Goal: Task Accomplishment & Management: Manage account settings

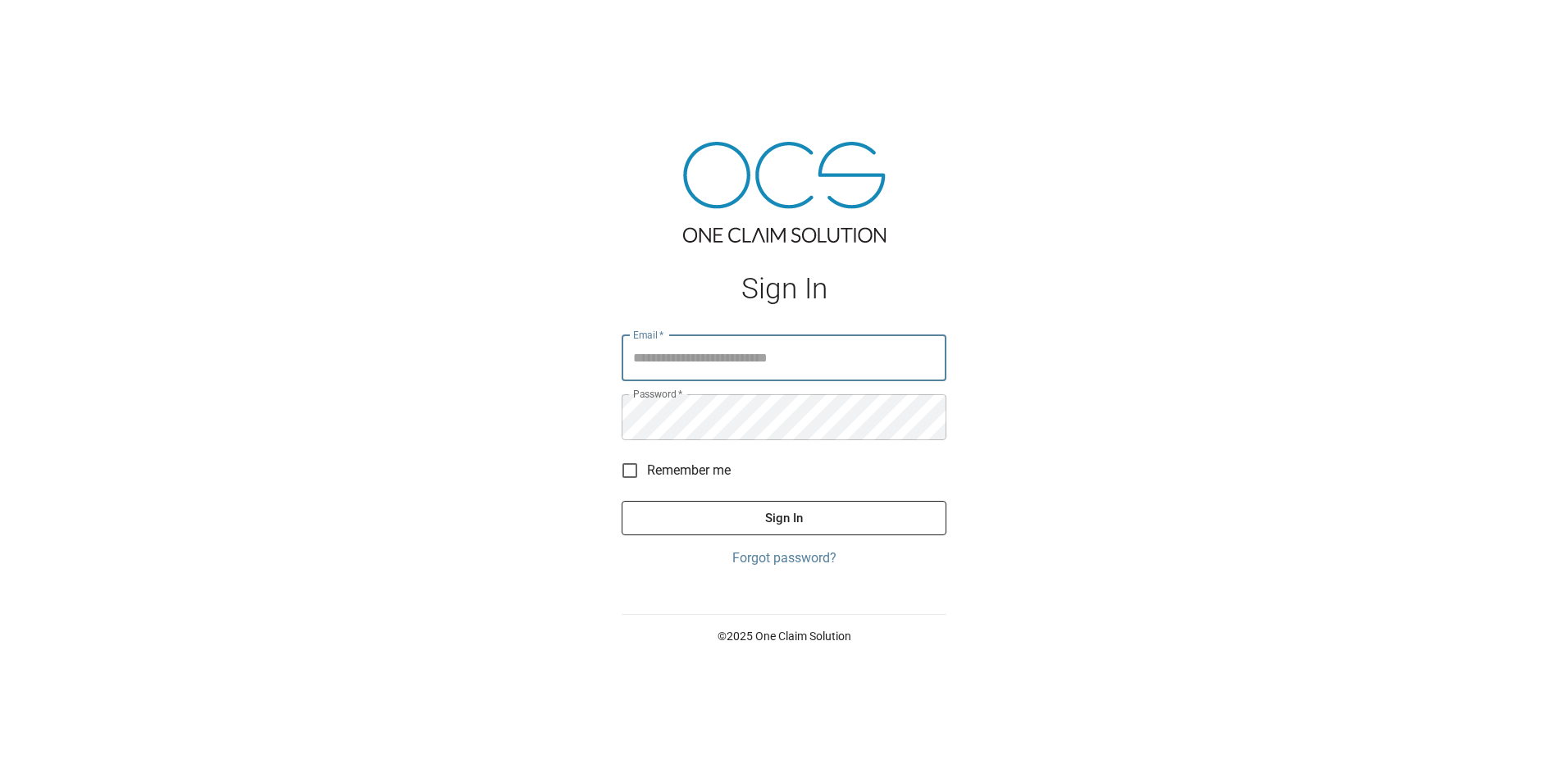
type input "**********"
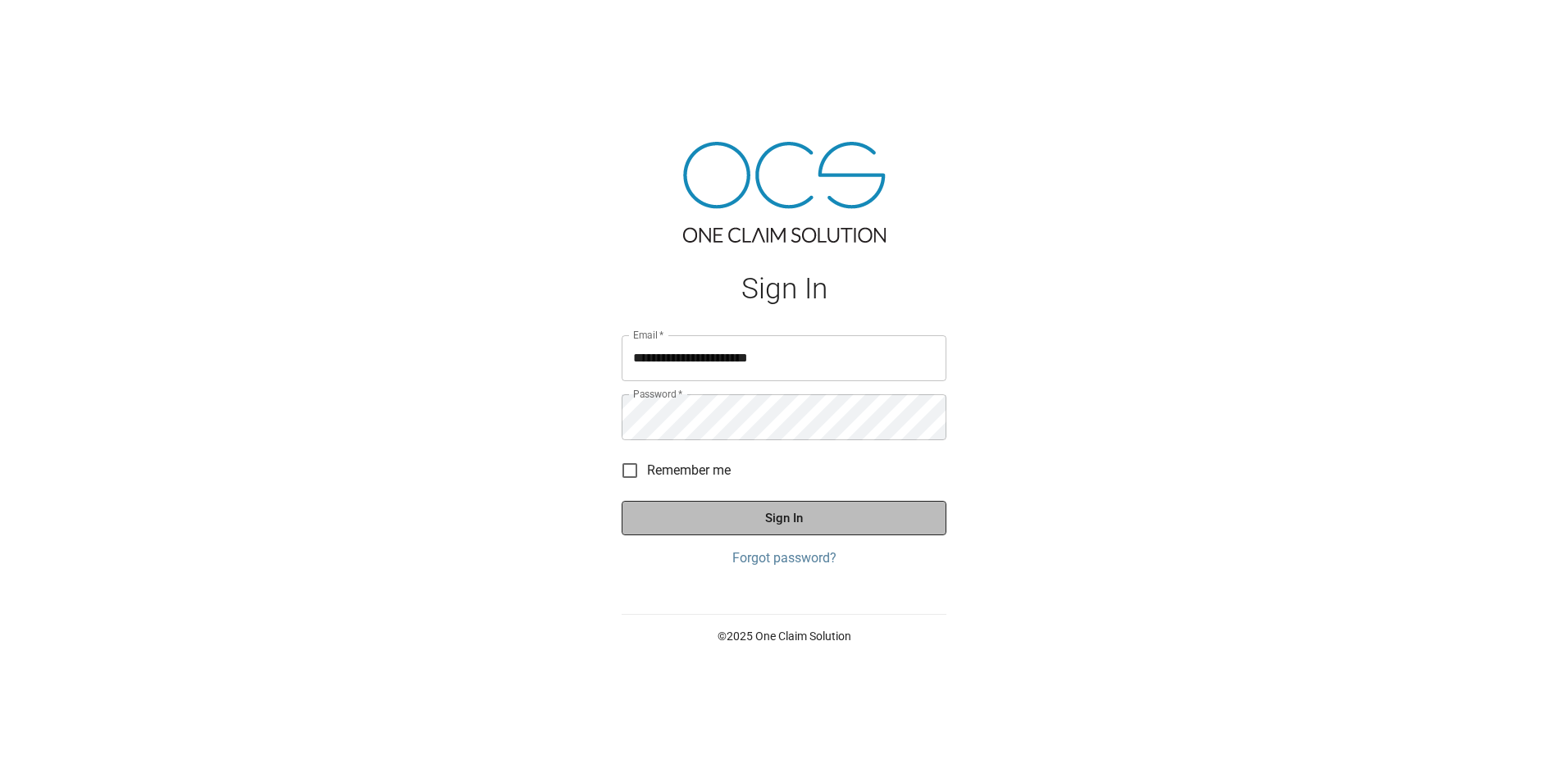
click at [764, 524] on button "Sign In" at bounding box center [784, 518] width 325 height 34
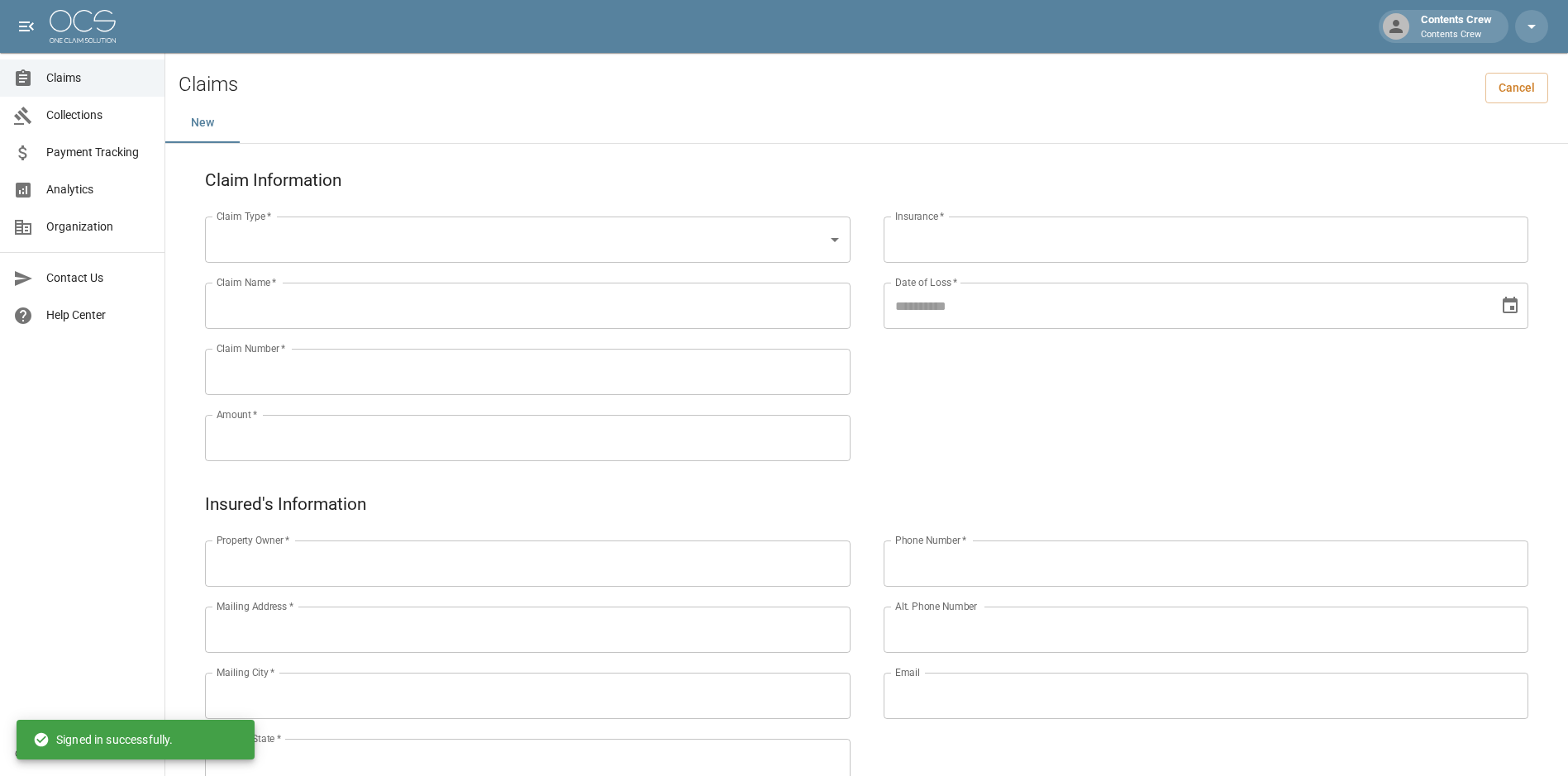
click at [80, 83] on span "Claims" at bounding box center [98, 78] width 105 height 18
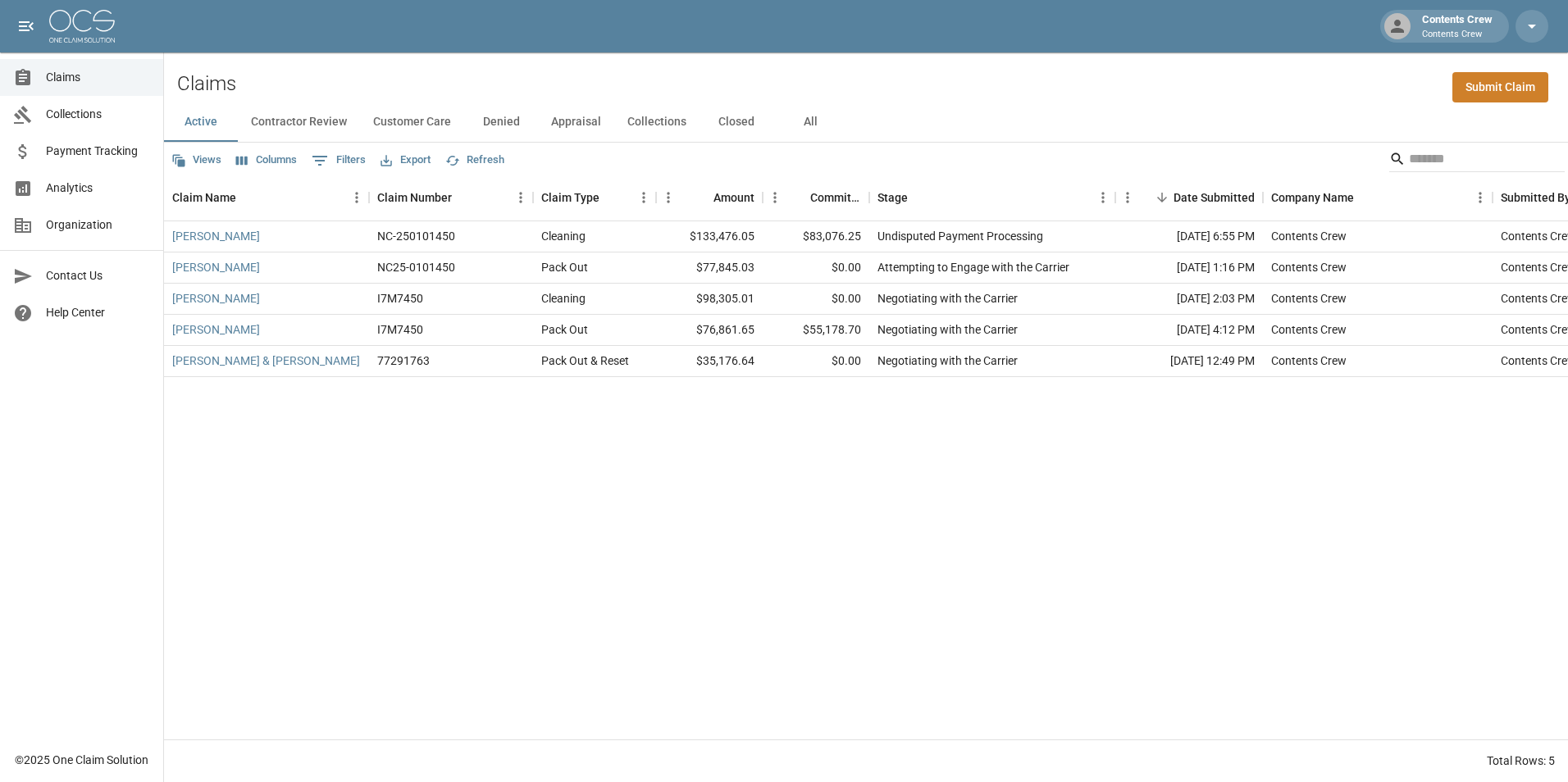
click at [807, 124] on button "All" at bounding box center [810, 122] width 73 height 39
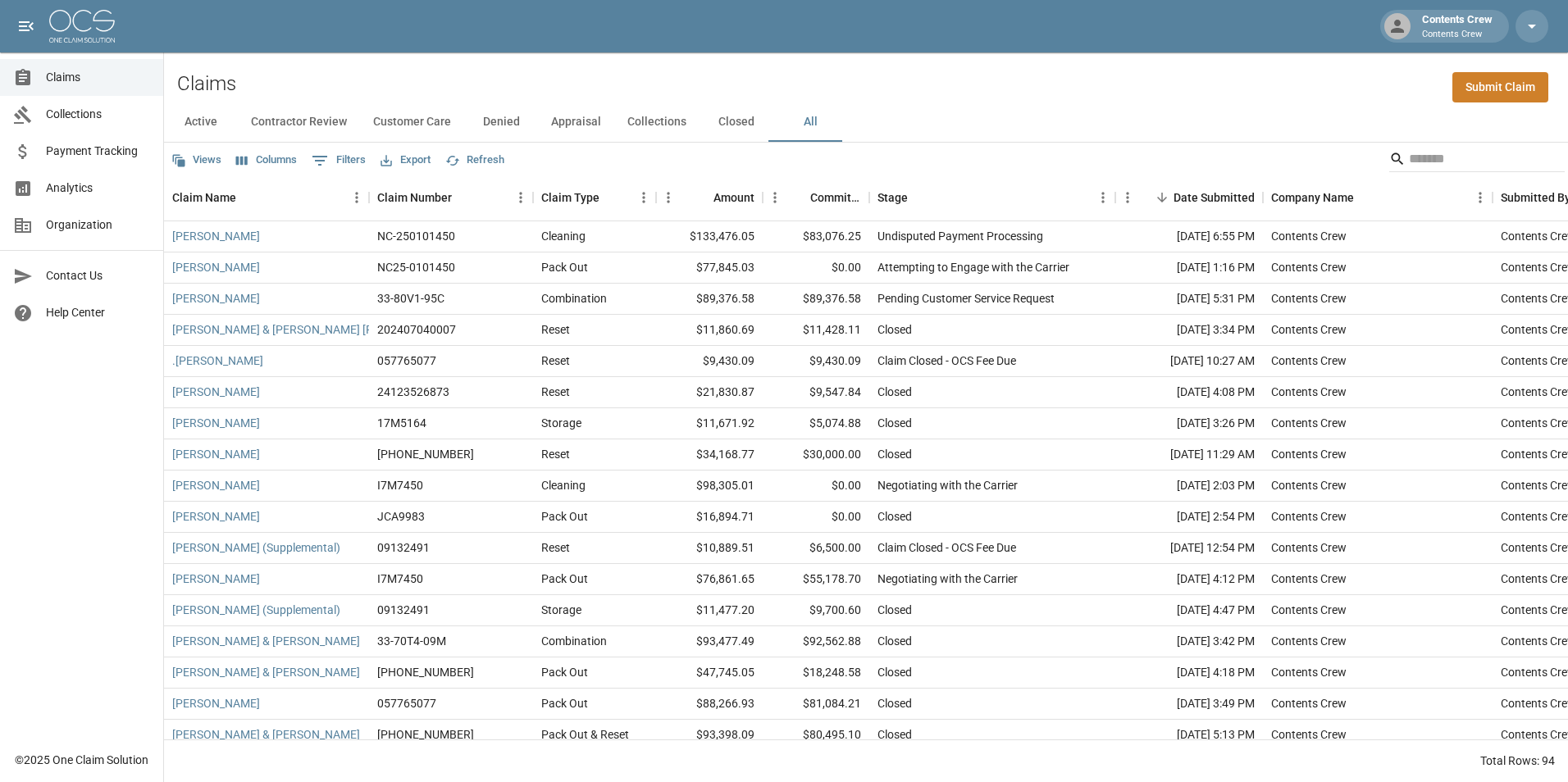
click at [323, 124] on button "Contractor Review" at bounding box center [299, 122] width 123 height 39
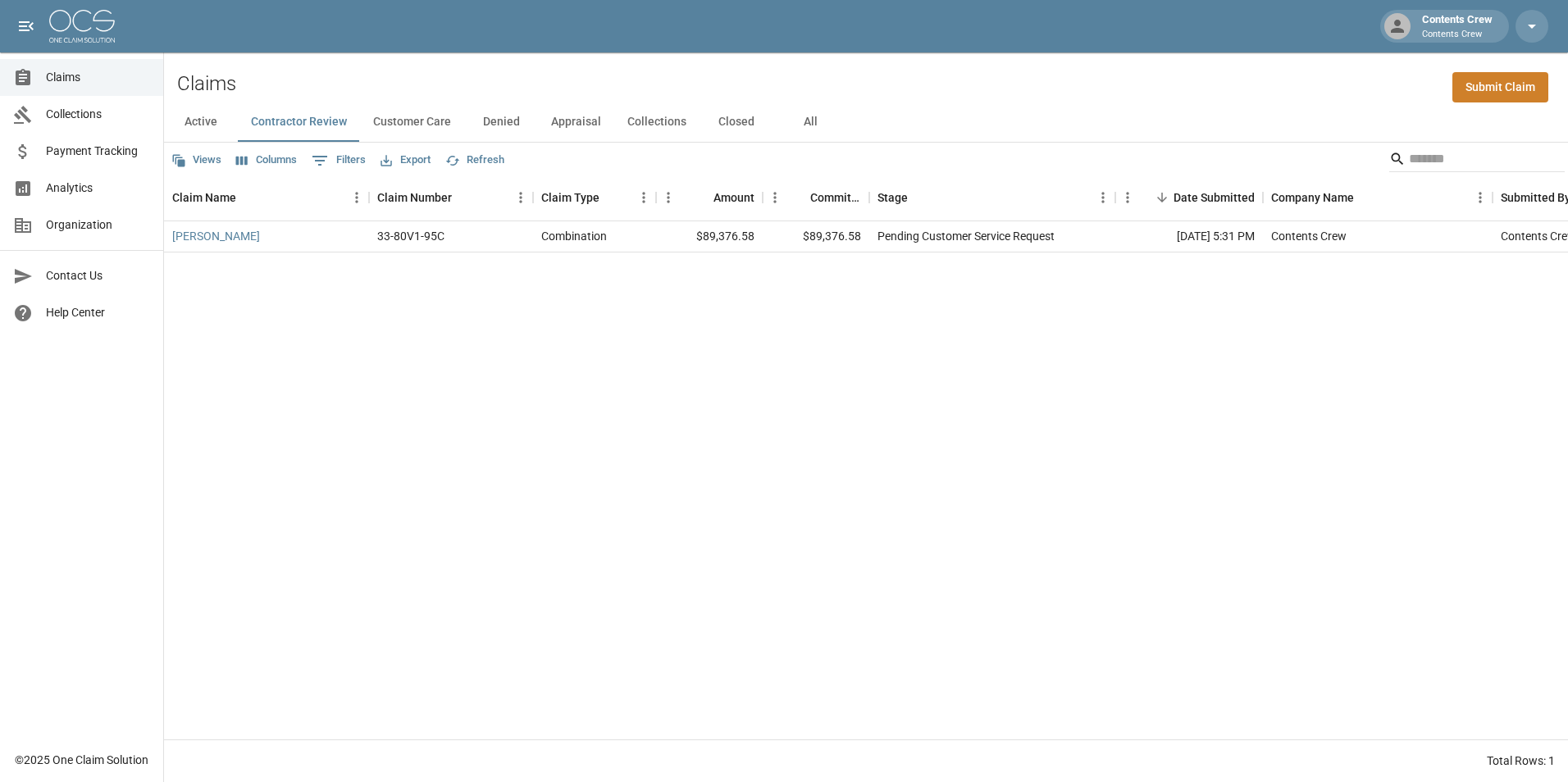
click at [411, 125] on button "Customer Care" at bounding box center [412, 122] width 104 height 39
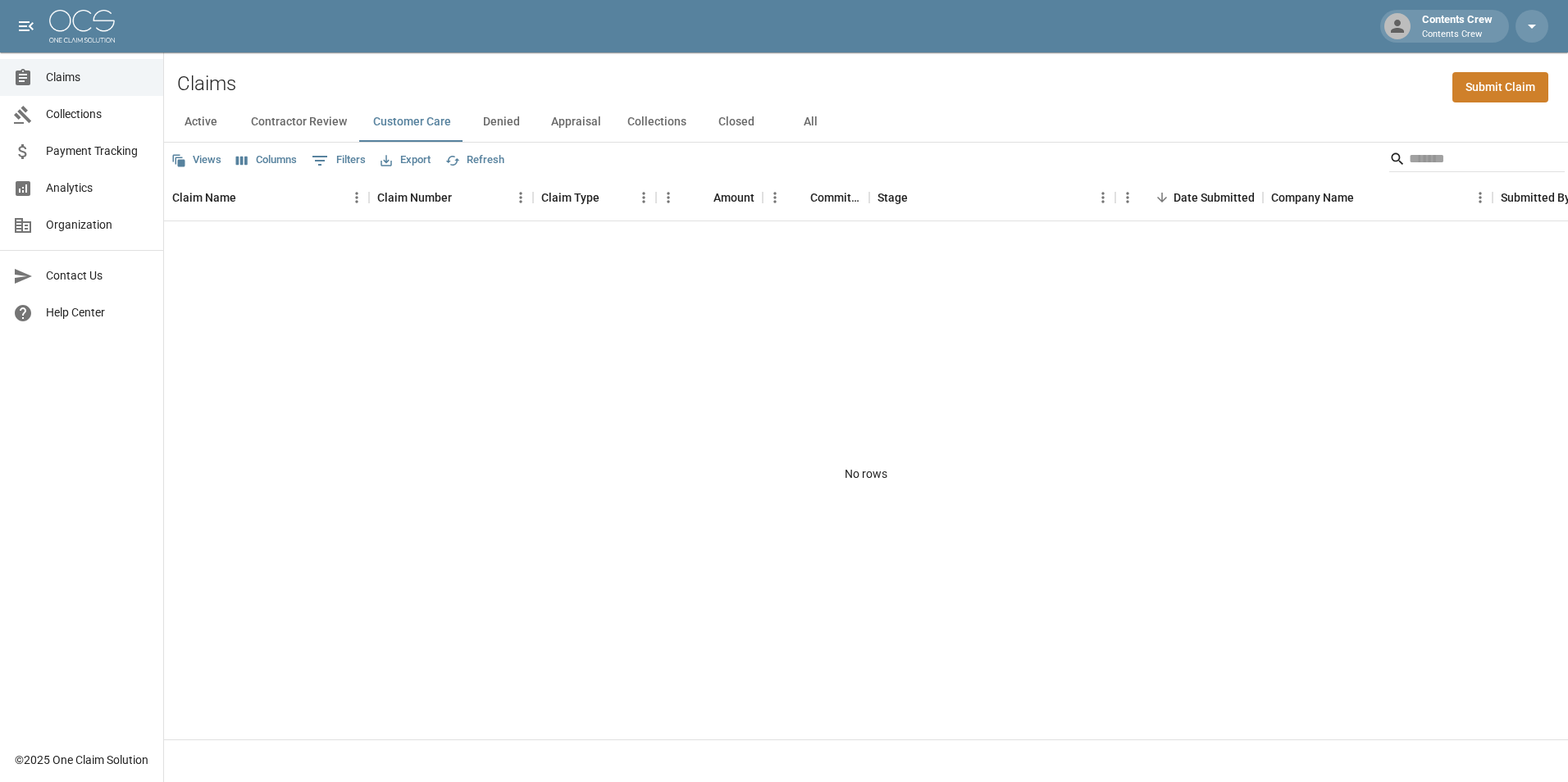
click at [579, 123] on button "Appraisal" at bounding box center [576, 122] width 76 height 39
